Goal: Transaction & Acquisition: Purchase product/service

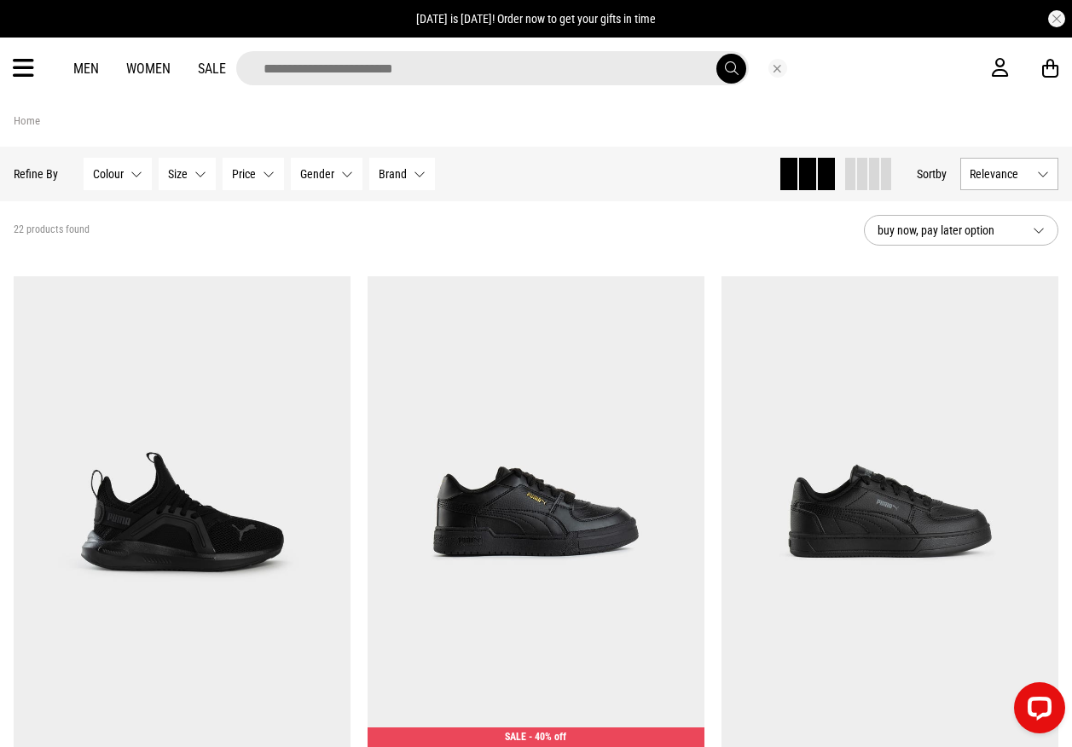
click at [611, 67] on input "search" at bounding box center [492, 68] width 513 height 34
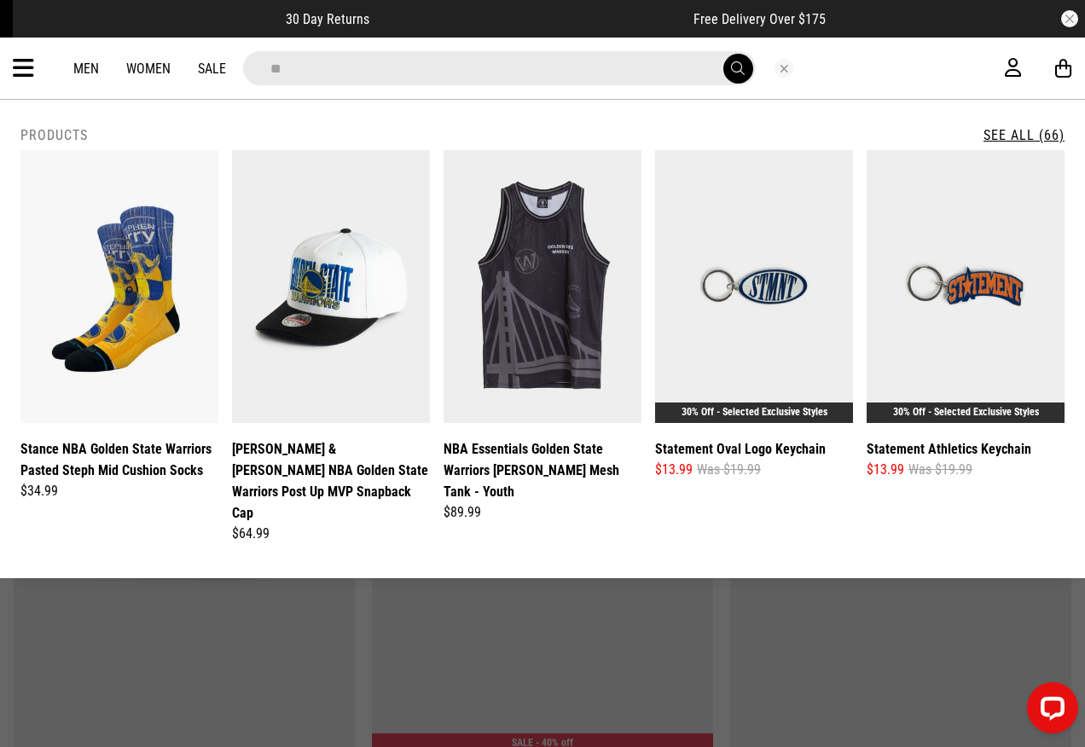
type input "*"
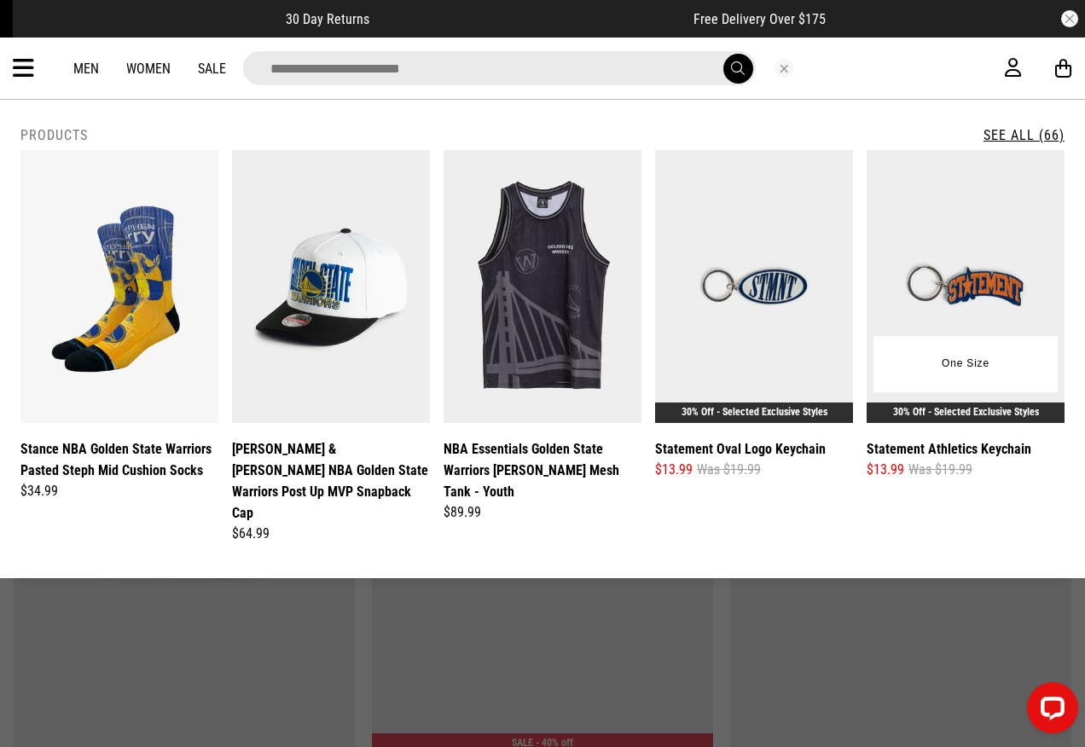
click at [1015, 287] on img at bounding box center [965, 286] width 198 height 273
